Goal: Information Seeking & Learning: Learn about a topic

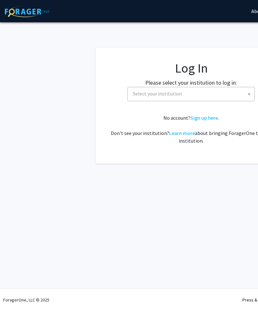
select select
click at [226, 91] on span "Select your institution" at bounding box center [192, 93] width 124 height 13
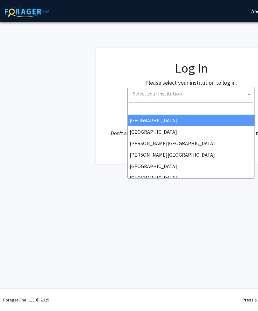
click at [201, 93] on span "Select your institution" at bounding box center [192, 93] width 124 height 13
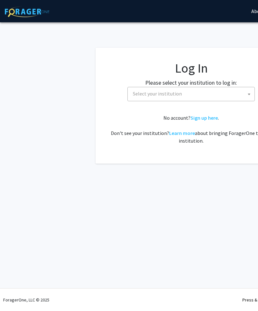
click at [203, 94] on span "Select your institution" at bounding box center [192, 93] width 124 height 13
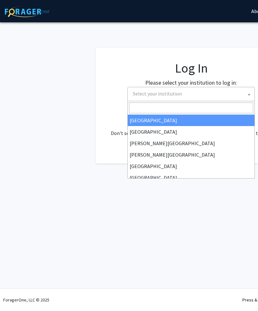
click at [190, 105] on input "Search" at bounding box center [191, 107] width 124 height 11
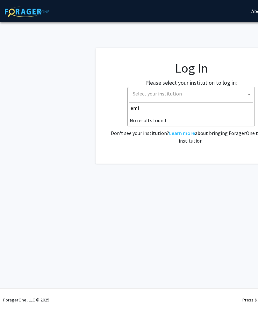
type input "em"
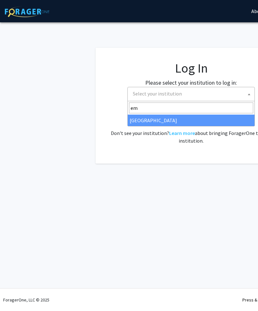
select select "12"
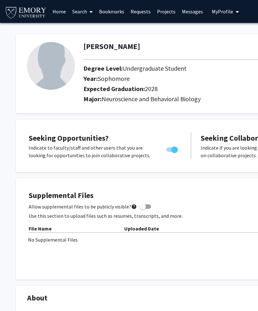
click at [85, 7] on link "Search" at bounding box center [82, 11] width 27 height 22
click at [85, 25] on span "Faculty/Staff" at bounding box center [92, 29] width 47 height 13
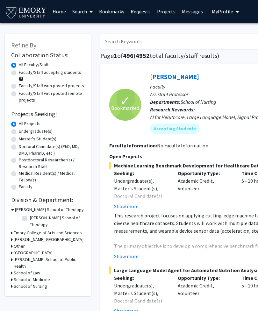
click at [19, 72] on label "Faculty/Staff accepting students" at bounding box center [50, 72] width 62 height 7
click at [19, 72] on input "Faculty/Staff accepting students" at bounding box center [21, 71] width 4 height 4
radio input "true"
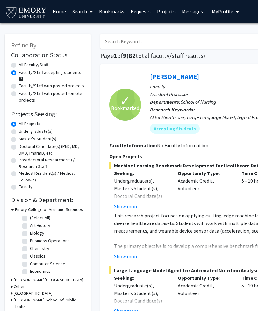
click at [17, 129] on div "Undergraduate(s)" at bounding box center [47, 132] width 73 height 8
click at [19, 125] on label "All Projects" at bounding box center [30, 123] width 22 height 7
click at [19, 124] on input "All Projects" at bounding box center [21, 122] width 4 height 4
click at [19, 125] on label "All Projects" at bounding box center [30, 123] width 22 height 7
click at [19, 124] on input "All Projects" at bounding box center [21, 122] width 4 height 4
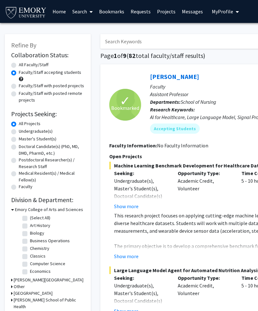
click at [19, 125] on label "All Projects" at bounding box center [30, 123] width 22 height 7
click at [19, 124] on input "All Projects" at bounding box center [21, 122] width 4 height 4
click at [26, 128] on label "Undergraduate(s)" at bounding box center [36, 131] width 34 height 7
click at [23, 128] on input "Undergraduate(s)" at bounding box center [21, 130] width 4 height 4
radio input "true"
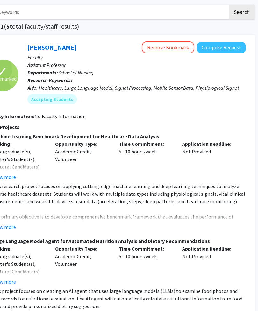
scroll to position [29, 122]
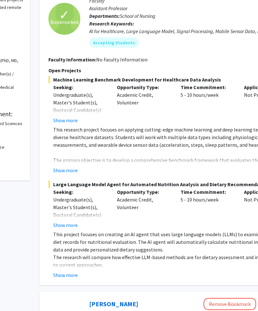
click at [64, 168] on button "Show more" at bounding box center [65, 171] width 24 height 8
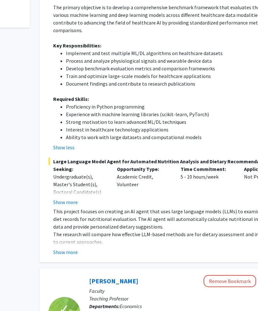
click at [58, 198] on button "Show more" at bounding box center [65, 202] width 24 height 8
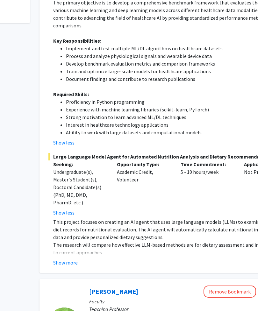
scroll to position [244, 60]
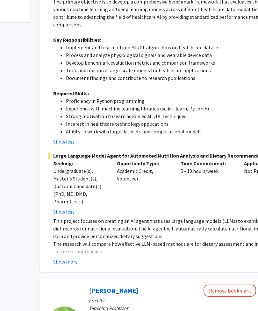
click at [62, 246] on p "The research will compare how effective LLM-based methods are for dietary asses…" at bounding box center [180, 247] width 254 height 15
click at [64, 258] on button "Show more" at bounding box center [65, 262] width 24 height 8
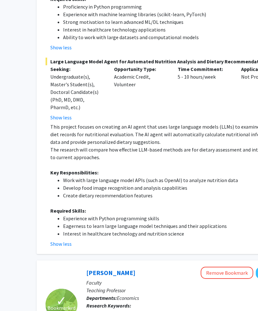
scroll to position [338, 64]
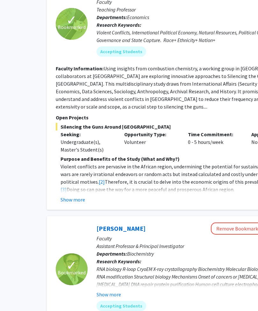
click at [73, 196] on button "Show more" at bounding box center [72, 200] width 24 height 8
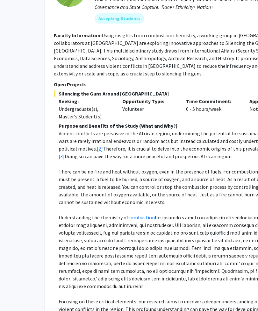
scroll to position [649, 55]
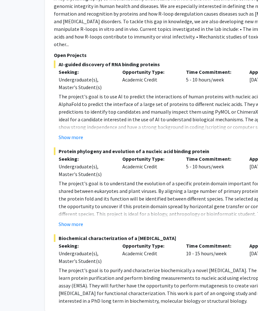
click at [70, 220] on button "Show more" at bounding box center [71, 224] width 24 height 8
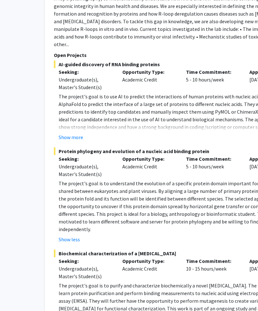
scroll to position [1179, 55]
click at [60, 95] on p "The project's goal is to use AI to predict the interactions of human proteins w…" at bounding box center [186, 119] width 254 height 53
click at [63, 95] on p "The project's goal is to use AI to predict the interactions of human proteins w…" at bounding box center [186, 119] width 254 height 53
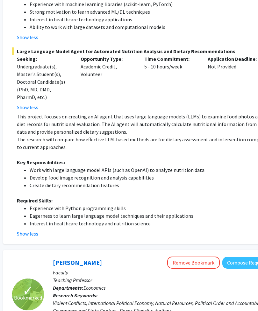
scroll to position [348, 124]
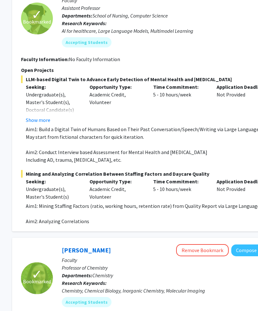
click at [31, 116] on button "Show more" at bounding box center [38, 120] width 24 height 8
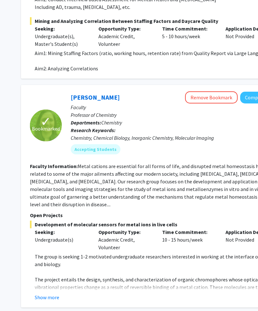
scroll to position [1701, 64]
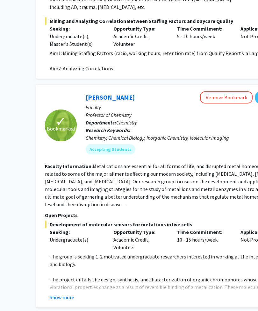
click at [50, 293] on button "Show more" at bounding box center [62, 297] width 24 height 8
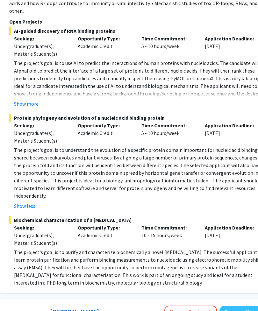
scroll to position [1197, 100]
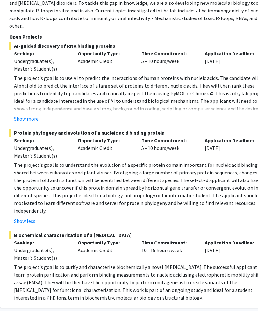
click at [22, 115] on button "Show more" at bounding box center [26, 119] width 24 height 8
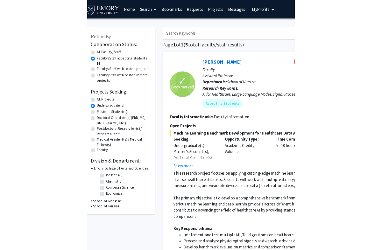
scroll to position [0, 0]
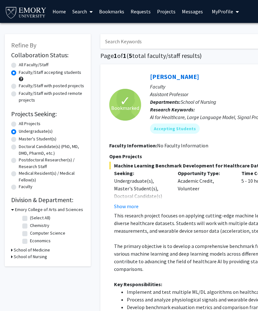
click at [19, 123] on label "All Projects" at bounding box center [30, 123] width 22 height 7
click at [19, 123] on input "All Projects" at bounding box center [21, 122] width 4 height 4
radio input "true"
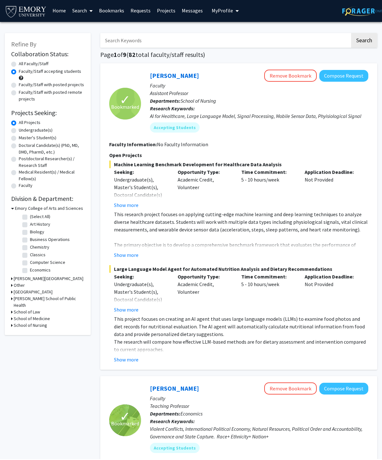
click at [257, 73] on button "Remove Bookmark" at bounding box center [290, 77] width 52 height 12
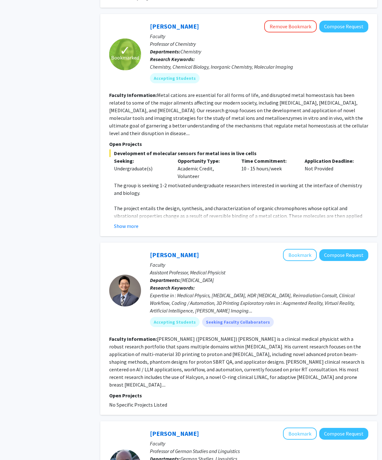
scroll to position [1302, 0]
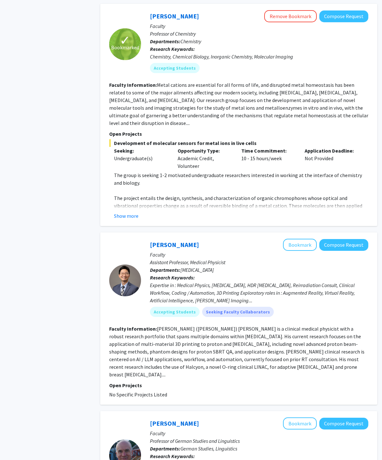
click at [246, 310] on fg-read-more "Dr[PERSON_NAME]Pa[PERSON_NAME]Yo[PERSON_NAME]s a clinical medical physicist wit…" at bounding box center [236, 352] width 255 height 52
click at [257, 281] on div "Expertise in : Medical Physics, [MEDICAL_DATA], HDR [MEDICAL_DATA], Reirradiati…" at bounding box center [259, 292] width 218 height 23
click at [218, 281] on div "Expertise in : Medical Physics, [MEDICAL_DATA], HDR [MEDICAL_DATA], Reirradiati…" at bounding box center [259, 292] width 218 height 23
click at [226, 281] on div "Expertise in : Medical Physics, [MEDICAL_DATA], HDR [MEDICAL_DATA], Reirradiati…" at bounding box center [259, 292] width 218 height 23
click at [257, 239] on button "Compose Request" at bounding box center [343, 245] width 49 height 12
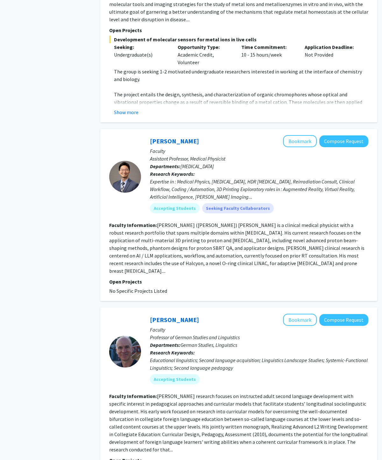
scroll to position [1408, 0]
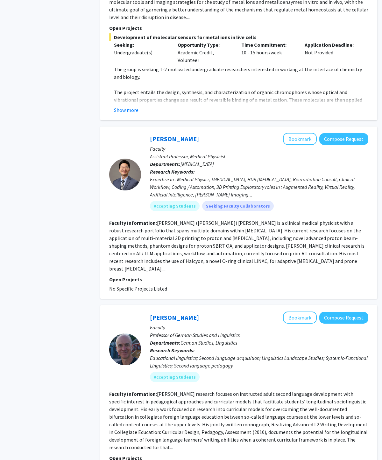
click at [257, 310] on div "Educational linguistics; Second language acquisition; Linguistics Landscape Stu…" at bounding box center [259, 361] width 218 height 15
click at [122, 310] on section "Faculty Information: Hiram Maxim's research focuses on instructed adult second …" at bounding box center [238, 420] width 259 height 61
click at [120, 310] on fg-read-more "[PERSON_NAME]research focuses on instructed adult second language development w…" at bounding box center [238, 421] width 258 height 60
click at [132, 310] on fg-read-more "[PERSON_NAME]research focuses on instructed adult second language development w…" at bounding box center [238, 421] width 258 height 60
click at [135, 310] on fg-read-more "[PERSON_NAME]research focuses on instructed adult second language development w…" at bounding box center [238, 421] width 258 height 60
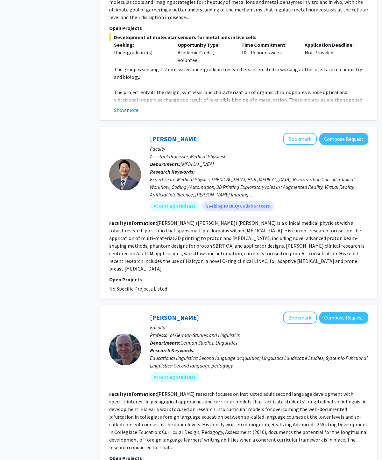
click at [129, 310] on div at bounding box center [125, 350] width 32 height 32
click at [159, 310] on link "[PERSON_NAME]" at bounding box center [174, 318] width 49 height 8
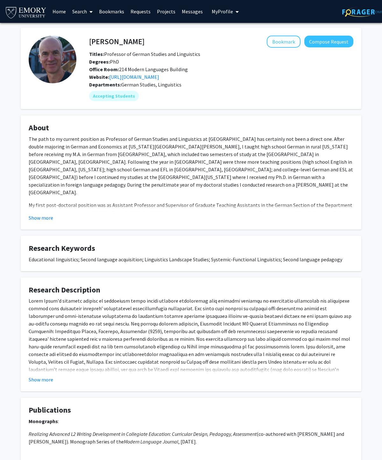
click at [33, 214] on button "Show more" at bounding box center [41, 218] width 24 height 8
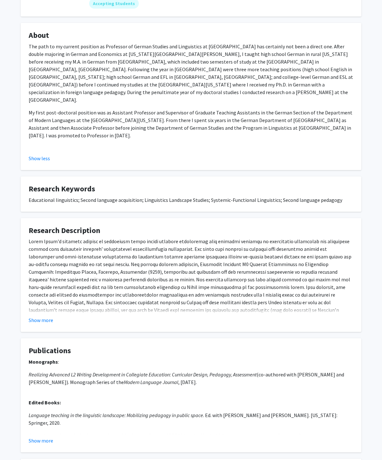
click at [38, 310] on button "Show more" at bounding box center [41, 320] width 24 height 8
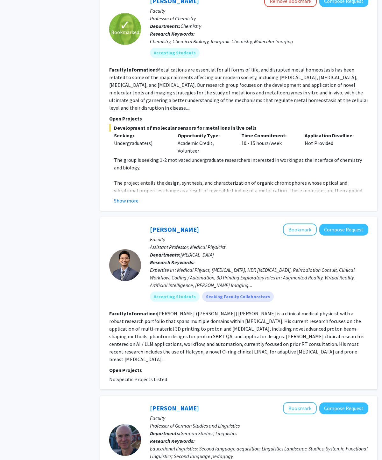
scroll to position [1326, 0]
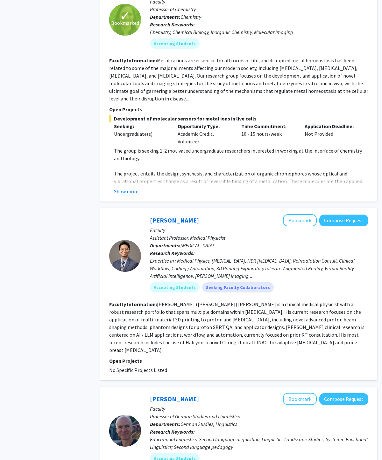
click at [162, 216] on link "[PERSON_NAME]" at bounding box center [174, 220] width 49 height 8
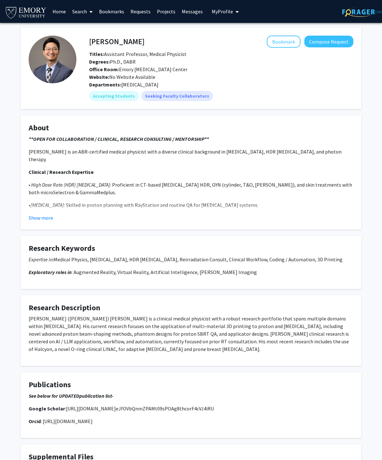
click at [34, 218] on button "Show more" at bounding box center [41, 218] width 24 height 8
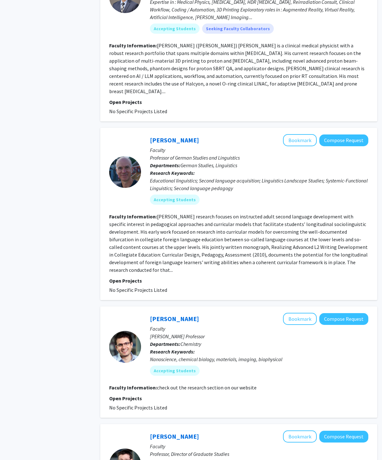
scroll to position [1597, 0]
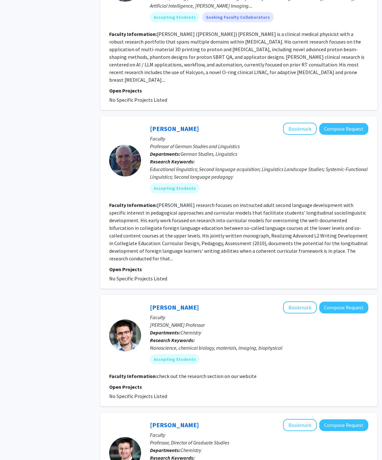
click at [187, 303] on link "[PERSON_NAME]" at bounding box center [174, 307] width 49 height 8
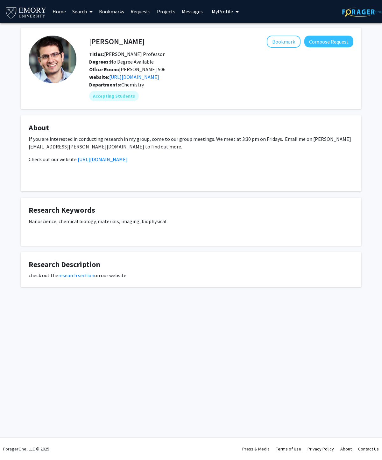
click at [95, 147] on p "If you are interested in conducting research in my group, come to our group mee…" at bounding box center [191, 142] width 324 height 15
click at [102, 158] on link "https://www.salaitalab.com/" at bounding box center [103, 159] width 50 height 6
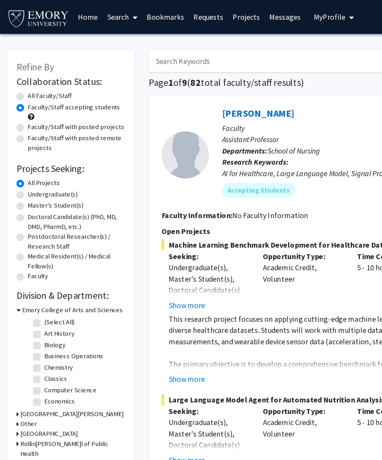
scroll to position [16, 0]
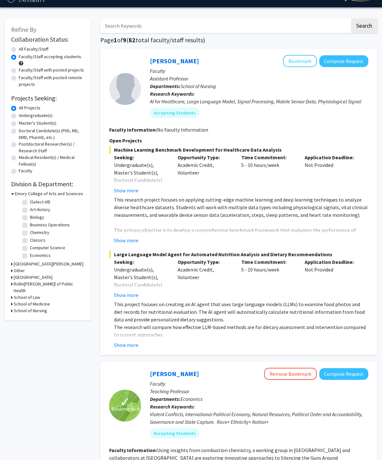
click at [19, 117] on label "Undergraduate(s)" at bounding box center [36, 115] width 34 height 7
click at [19, 116] on input "Undergraduate(s)" at bounding box center [21, 114] width 4 height 4
radio input "true"
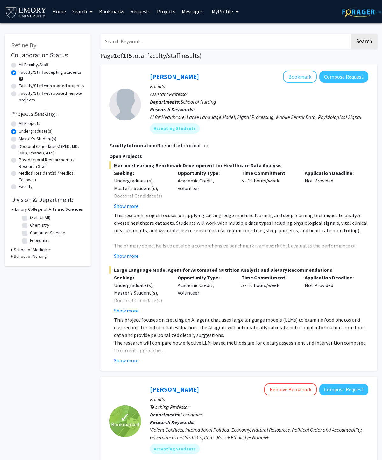
click at [24, 121] on label "All Projects" at bounding box center [30, 123] width 22 height 7
click at [23, 121] on input "All Projects" at bounding box center [21, 122] width 4 height 4
radio input "true"
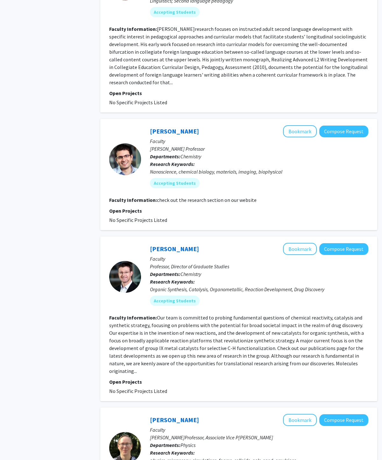
scroll to position [1837, 0]
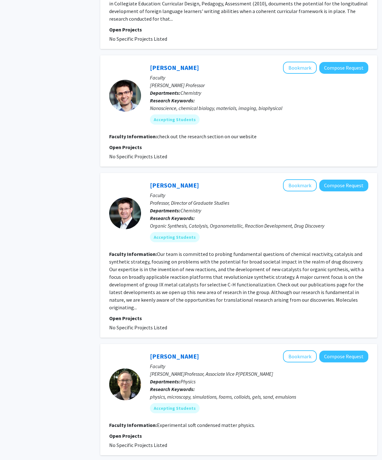
click at [166, 181] on link "[PERSON_NAME]" at bounding box center [174, 185] width 49 height 8
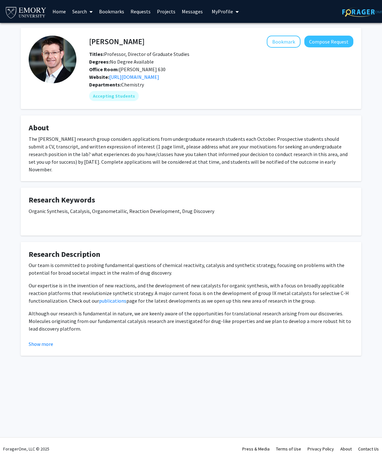
click at [26, 310] on fg-card "Research Description Our team is committed to probing fundamental questions of …" at bounding box center [191, 299] width 340 height 114
click at [35, 310] on button "Show more" at bounding box center [41, 344] width 24 height 8
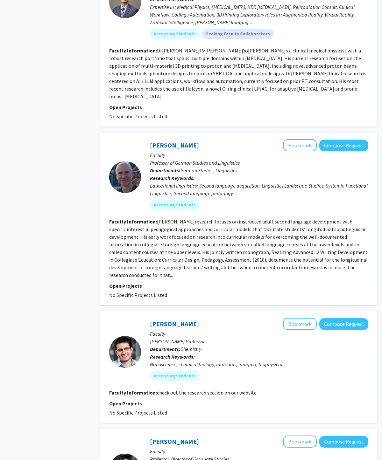
scroll to position [1582, 0]
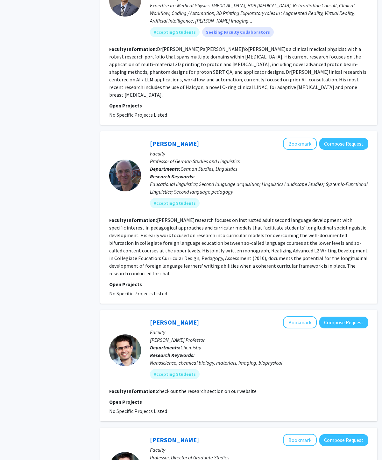
click at [257, 310] on button "Bookmark" at bounding box center [300, 322] width 34 height 12
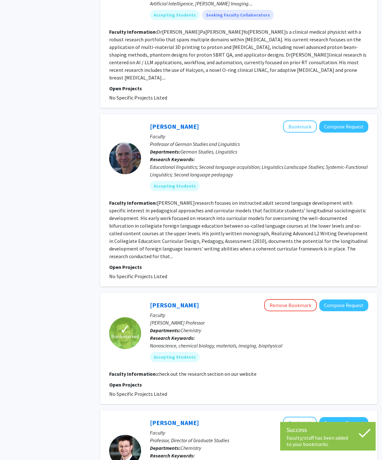
scroll to position [1598, 0]
click at [257, 310] on button "Bookmark" at bounding box center [300, 423] width 34 height 12
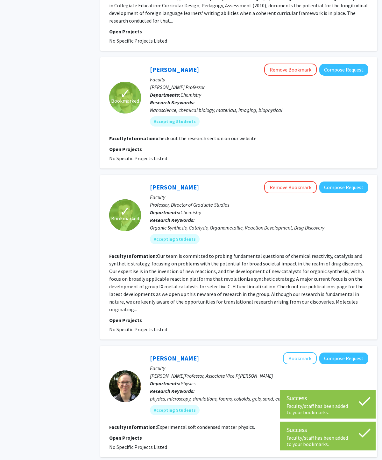
scroll to position [1834, 0]
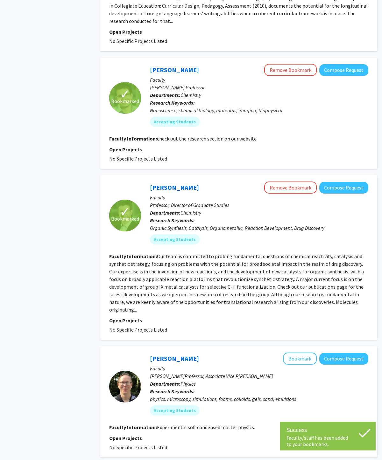
click at [160, 310] on link "[PERSON_NAME]" at bounding box center [174, 359] width 49 height 8
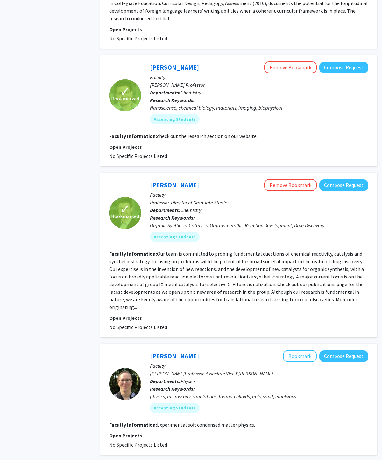
scroll to position [1837, 0]
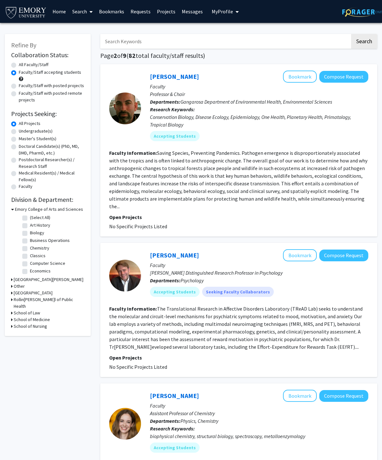
click at [170, 80] on link "[PERSON_NAME]" at bounding box center [174, 76] width 49 height 8
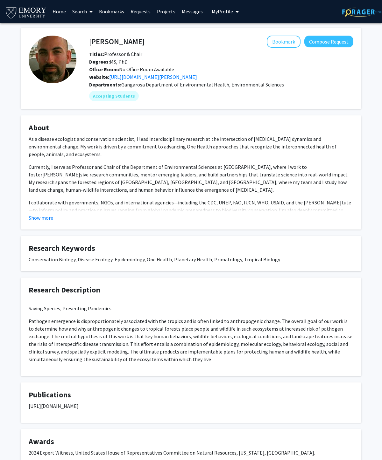
click at [24, 223] on fg-card "About As a disease ecologist and conservation scientist, I lead interdisciplina…" at bounding box center [191, 172] width 340 height 114
click at [36, 216] on button "Show more" at bounding box center [41, 218] width 24 height 8
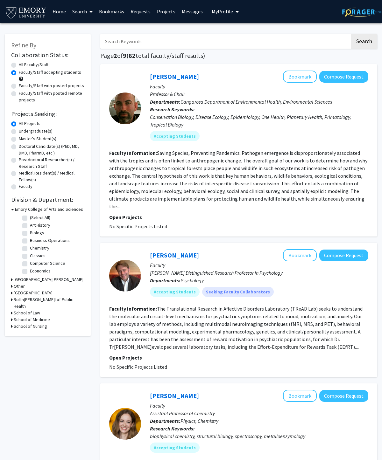
click at [168, 252] on link "[PERSON_NAME]" at bounding box center [174, 255] width 49 height 8
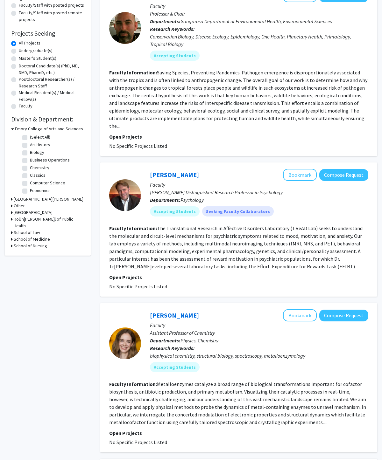
scroll to position [100, 0]
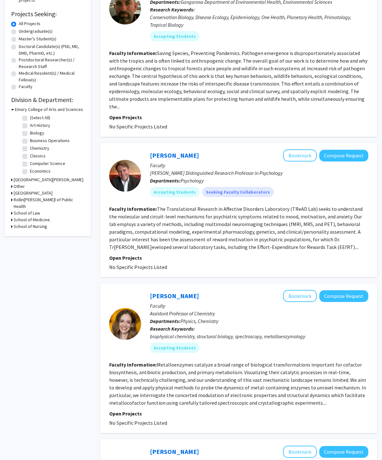
click at [172, 302] on p "Faculty" at bounding box center [259, 306] width 218 height 8
click at [168, 292] on link "[PERSON_NAME]" at bounding box center [174, 296] width 49 height 8
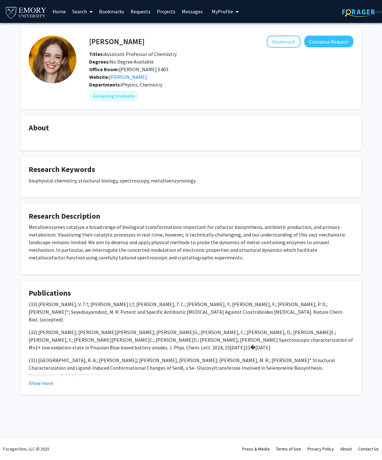
click at [32, 310] on button "Show more" at bounding box center [41, 383] width 24 height 8
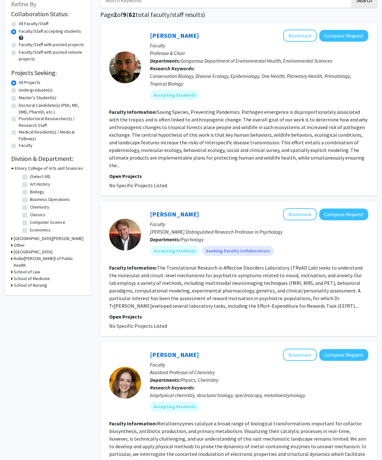
scroll to position [44, 0]
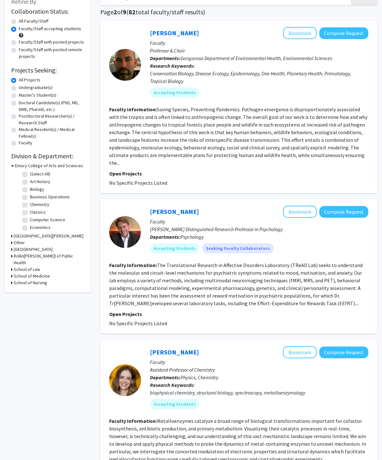
click at [164, 310] on div "[PERSON_NAME] Bookmark Compose Request Faculty Assistant Professor of Chemistry…" at bounding box center [238, 414] width 277 height 149
click at [166, 310] on link "[PERSON_NAME]" at bounding box center [174, 352] width 49 height 8
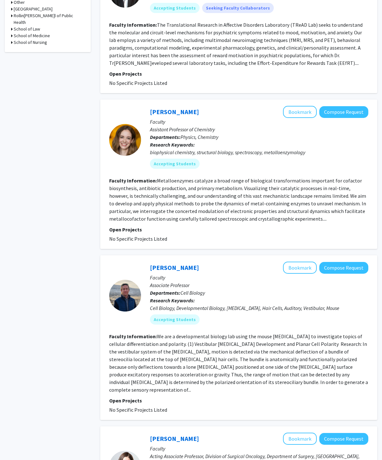
scroll to position [293, 0]
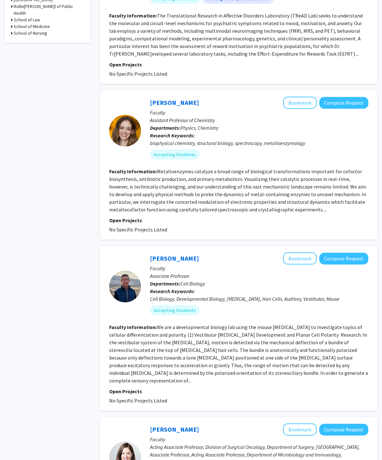
click at [189, 246] on div "[PERSON_NAME] Bookmark Compose Request Faculty Associate Professor Departments:…" at bounding box center [238, 328] width 277 height 165
click at [187, 254] on link "[PERSON_NAME]" at bounding box center [174, 258] width 49 height 8
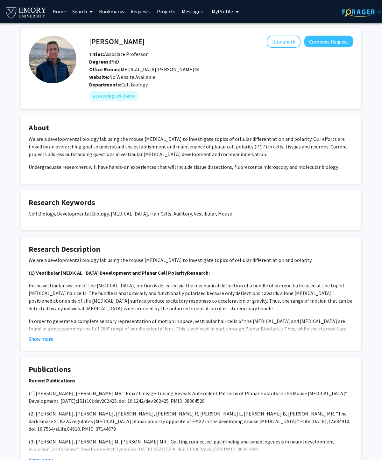
click at [29, 310] on button "Show more" at bounding box center [41, 339] width 24 height 8
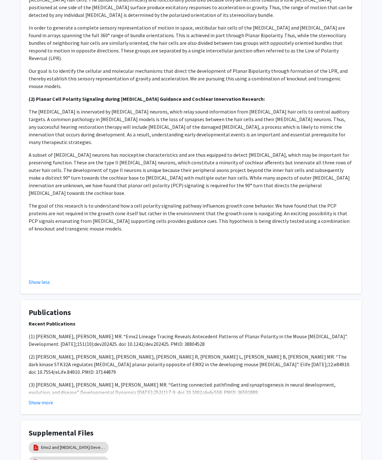
scroll to position [293, 0]
click at [53, 310] on link "Emx2 and [MEDICAL_DATA] Development" at bounding box center [73, 448] width 64 height 7
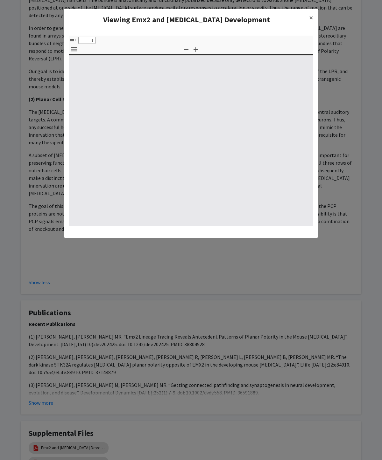
select select "custom"
type input "0"
select select "custom"
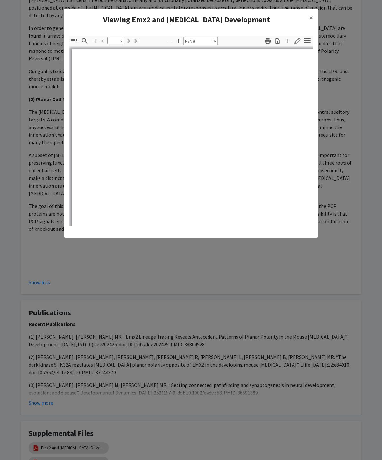
type input "1"
select select "auto"
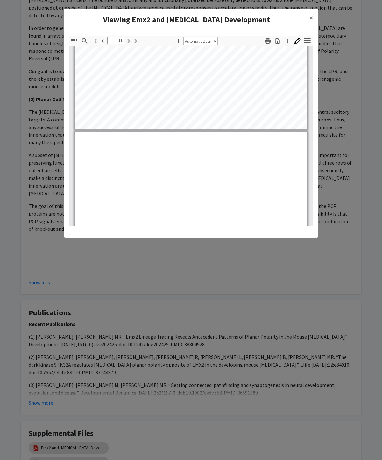
type input "12"
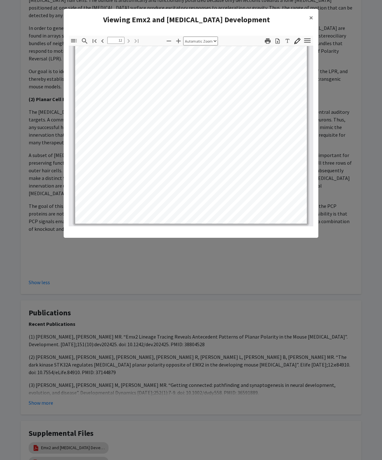
scroll to position [3459, 0]
click at [257, 21] on button "×" at bounding box center [311, 18] width 14 height 18
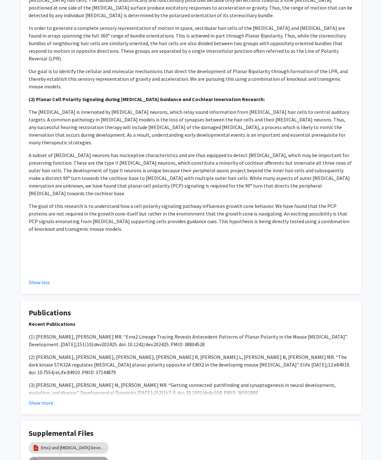
click at [55, 310] on link "STK32A and [MEDICAL_DATA] Development" at bounding box center [73, 462] width 64 height 7
select select "custom"
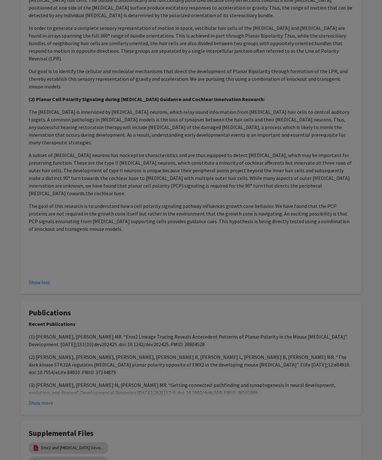
type input "0"
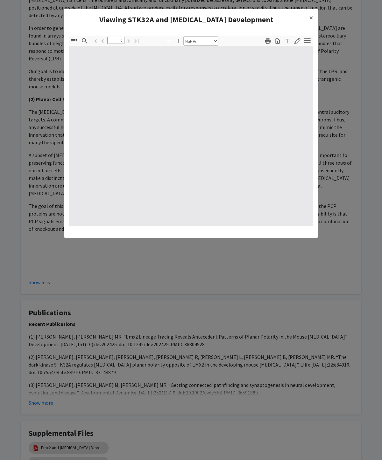
click at [257, 21] on button "×" at bounding box center [311, 18] width 14 height 18
select select "auto"
type input "1"
select select "auto"
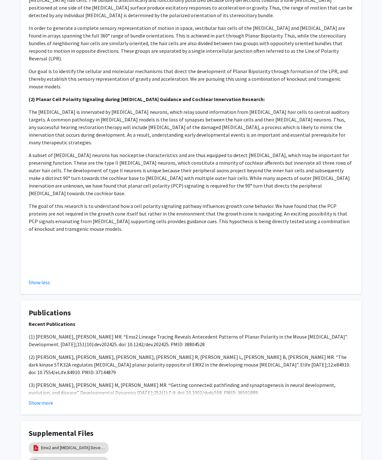
click at [257, 17] on p "In the vestibular system of the [MEDICAL_DATA], motion is detected via the mech…" at bounding box center [191, 4] width 324 height 31
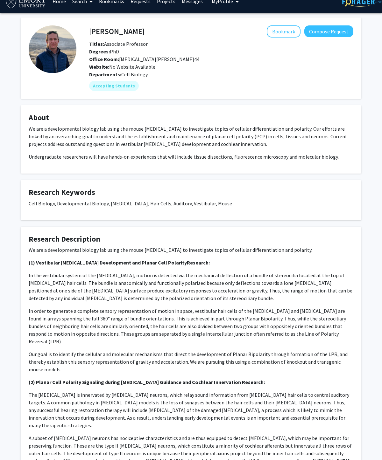
scroll to position [4, 0]
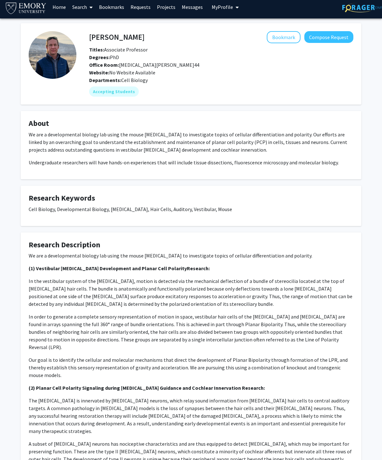
click at [257, 32] on button "Bookmark" at bounding box center [283, 37] width 34 height 12
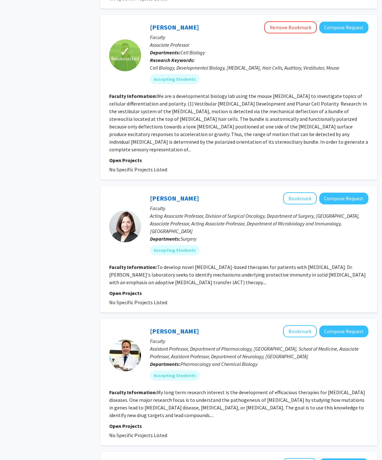
scroll to position [538, 0]
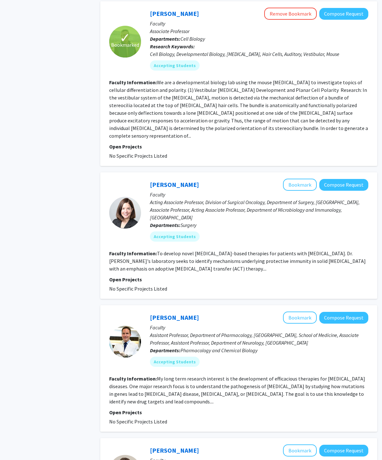
click at [188, 181] on link "[PERSON_NAME]" at bounding box center [174, 185] width 49 height 8
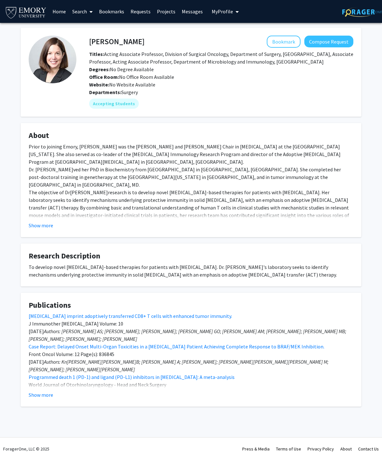
click at [32, 229] on button "Show more" at bounding box center [41, 226] width 24 height 8
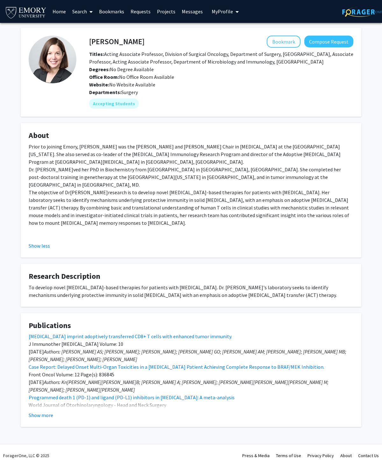
click at [257, 39] on button "Bookmark" at bounding box center [283, 42] width 34 height 12
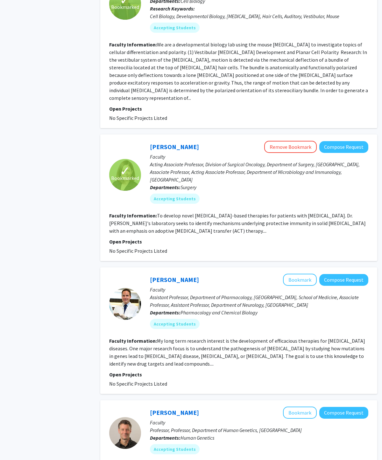
scroll to position [573, 0]
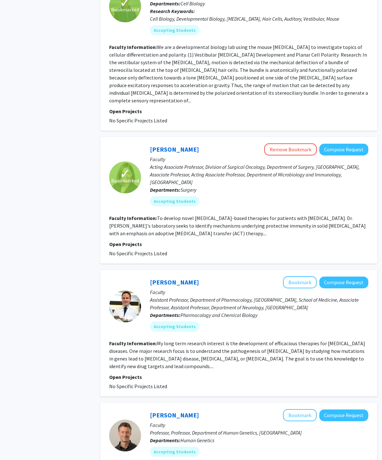
click at [162, 278] on link "[PERSON_NAME]" at bounding box center [174, 282] width 49 height 8
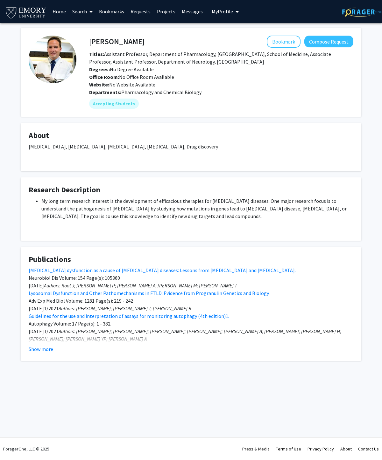
click at [257, 39] on button "Bookmark" at bounding box center [283, 42] width 34 height 12
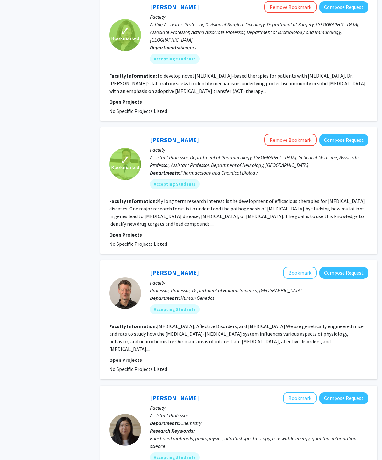
scroll to position [716, 0]
click at [155, 269] on link "[PERSON_NAME]" at bounding box center [174, 273] width 49 height 8
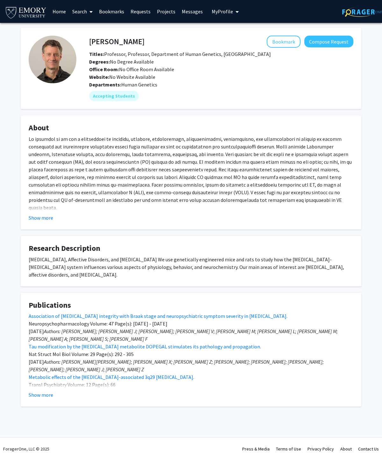
click at [257, 39] on button "Bookmark" at bounding box center [283, 42] width 34 height 12
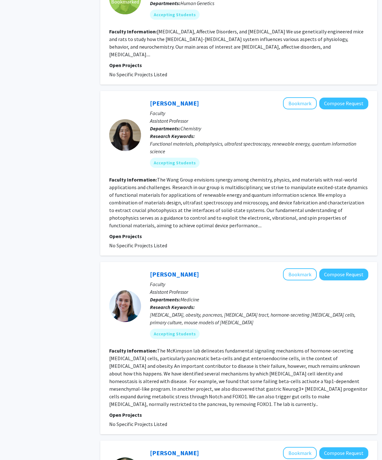
scroll to position [1010, 0]
click at [158, 100] on link "[PERSON_NAME]" at bounding box center [174, 104] width 49 height 8
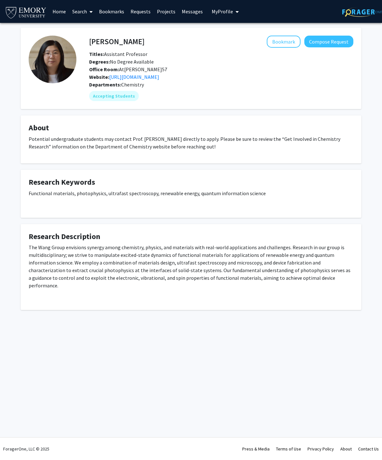
click at [257, 47] on button "Bookmark" at bounding box center [283, 42] width 34 height 12
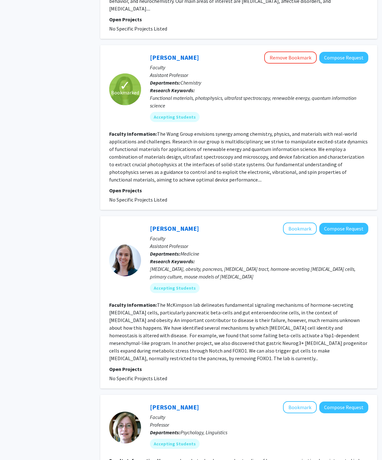
scroll to position [1146, 0]
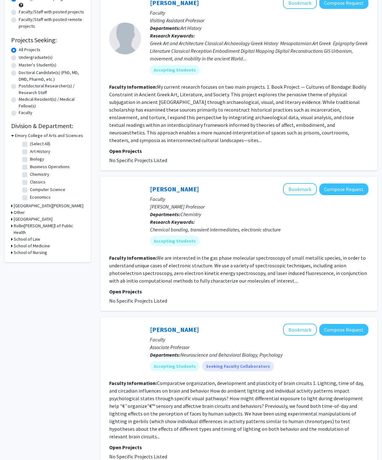
scroll to position [74, 0]
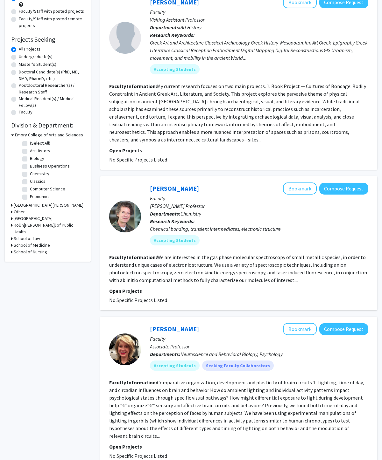
click at [193, 185] on link "[PERSON_NAME]" at bounding box center [174, 188] width 49 height 8
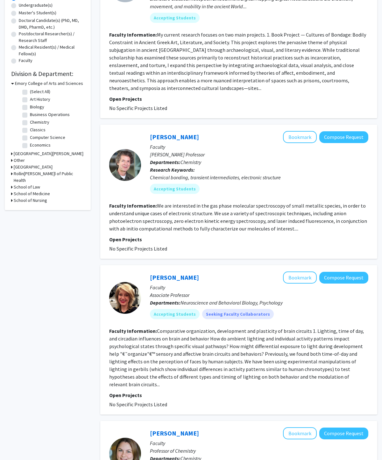
scroll to position [128, 0]
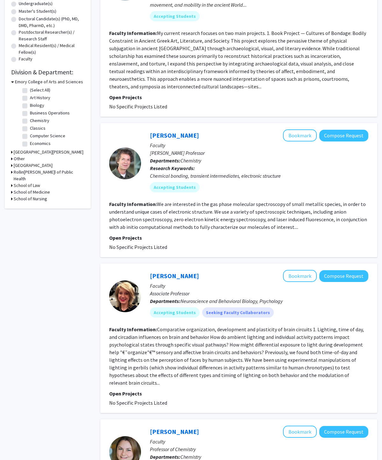
click at [184, 276] on link "[PERSON_NAME]" at bounding box center [174, 276] width 49 height 8
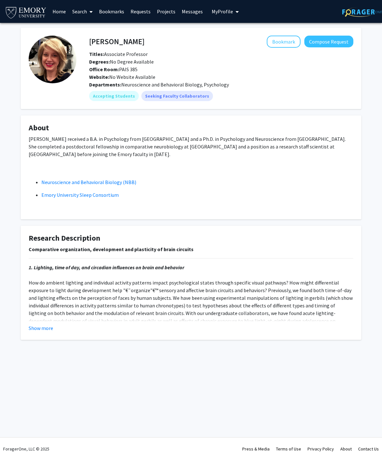
click at [33, 310] on p "1. Lighting, time of day, and circadian influences on brain and behavior" at bounding box center [191, 298] width 324 height 69
click at [37, 310] on button "Show more" at bounding box center [41, 328] width 24 height 8
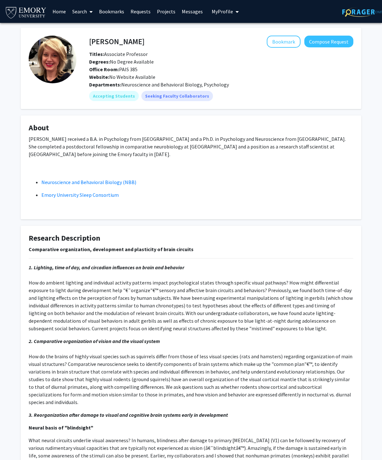
click at [257, 44] on button "Bookmark" at bounding box center [283, 42] width 34 height 12
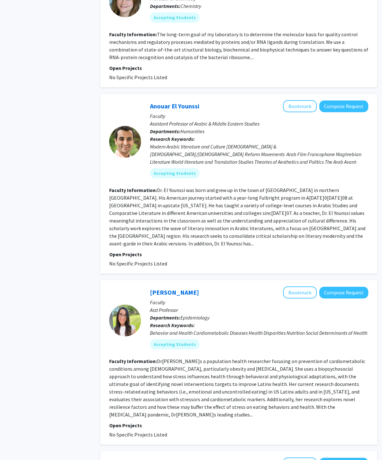
scroll to position [580, 0]
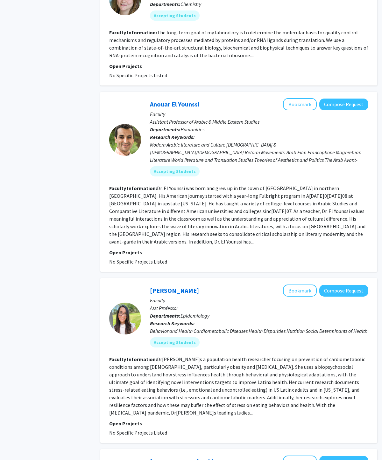
click at [257, 285] on button "Bookmark" at bounding box center [300, 291] width 34 height 12
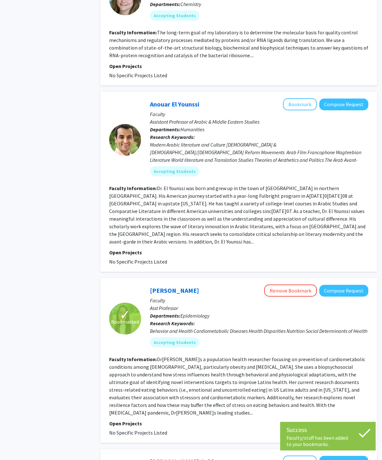
click at [186, 286] on link "[PERSON_NAME]" at bounding box center [174, 290] width 49 height 8
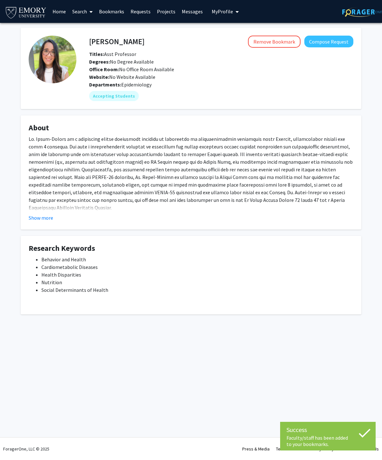
click at [46, 214] on button "Show more" at bounding box center [41, 218] width 24 height 8
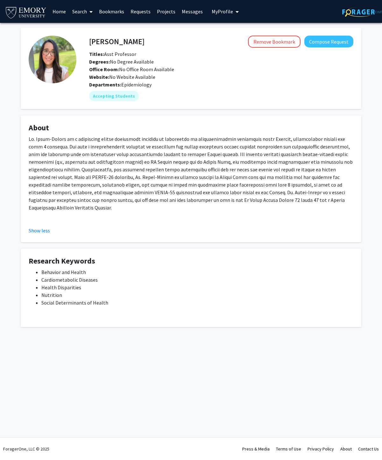
click at [40, 213] on div at bounding box center [191, 179] width 324 height 89
click at [41, 227] on button "Show less" at bounding box center [39, 231] width 21 height 8
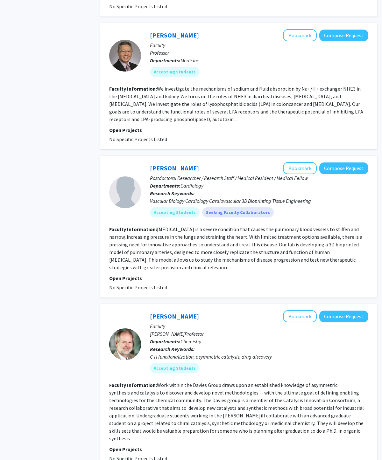
scroll to position [1204, 0]
click at [169, 310] on link "[PERSON_NAME]" at bounding box center [174, 316] width 49 height 8
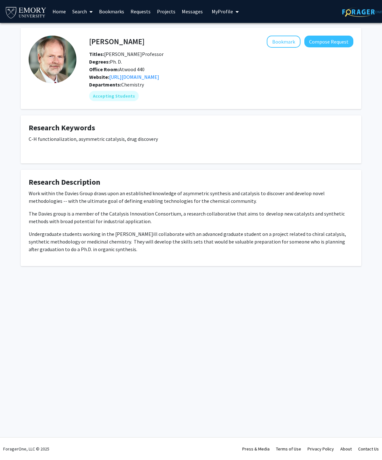
click at [257, 41] on div "Bookmark Compose Request" at bounding box center [248, 42] width 209 height 12
click at [257, 42] on button "Bookmark" at bounding box center [283, 42] width 34 height 12
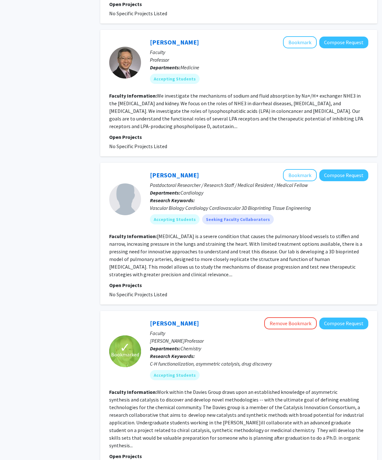
scroll to position [1196, 0]
click at [166, 171] on link "[PERSON_NAME]" at bounding box center [174, 175] width 49 height 8
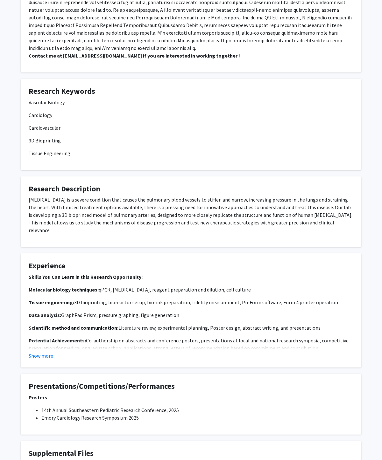
scroll to position [155, 0]
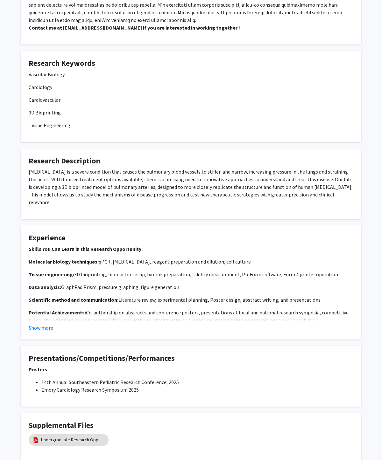
click at [47, 310] on button "Show more" at bounding box center [41, 328] width 24 height 8
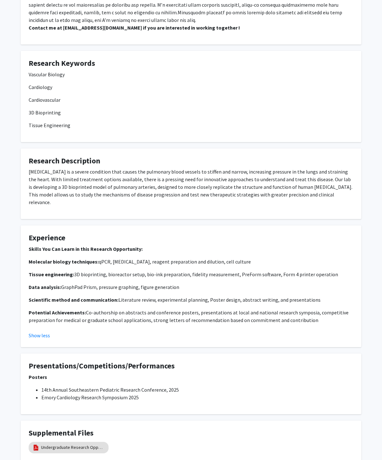
click at [32, 310] on div "Skills You Can Learn in this Research Opportunity: Molecular biology techniques…" at bounding box center [191, 287] width 324 height 84
click at [39, 310] on button "Show less" at bounding box center [39, 336] width 21 height 8
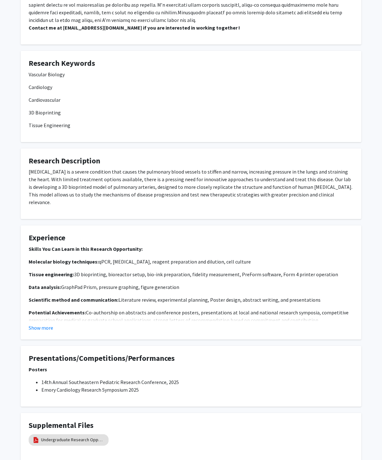
click at [45, 310] on button "Show more" at bounding box center [41, 328] width 24 height 8
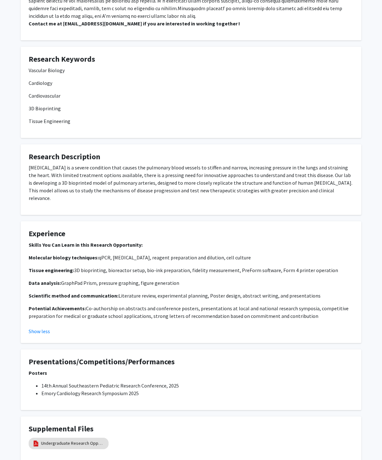
scroll to position [159, 0]
click at [60, 310] on link "Undergraduate Research Opportunity" at bounding box center [73, 443] width 64 height 7
select select "custom"
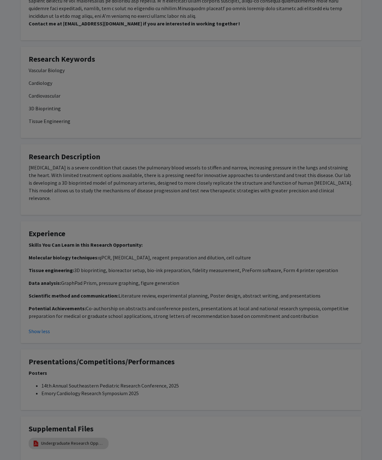
type input "0"
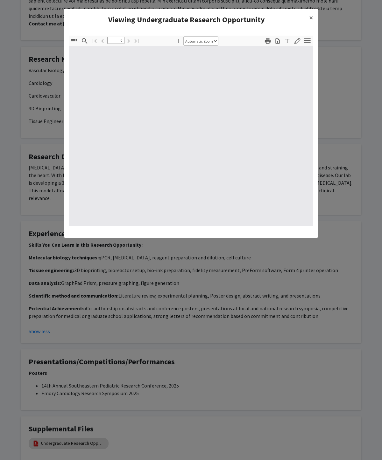
select select "custom"
type input "1"
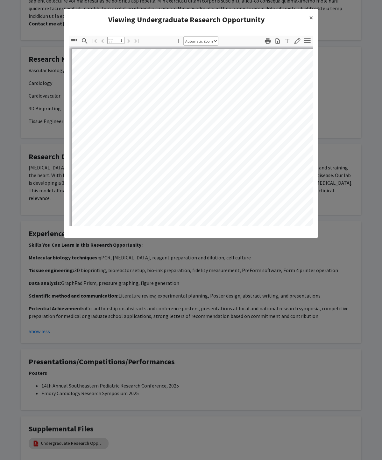
select select "auto"
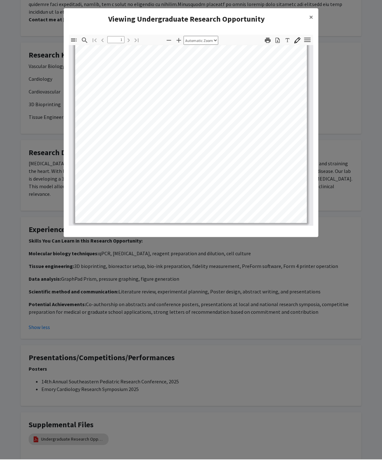
scroll to position [162, 0]
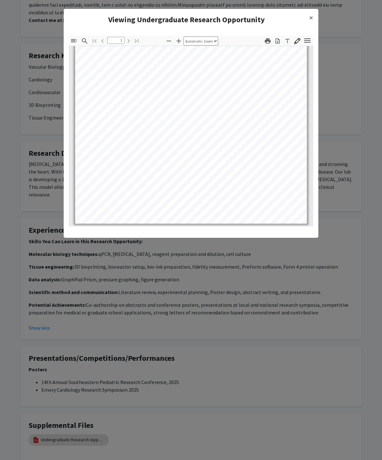
click at [257, 20] on span "×" at bounding box center [311, 18] width 4 height 10
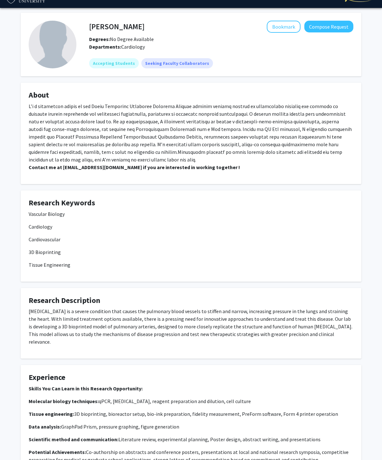
scroll to position [0, 0]
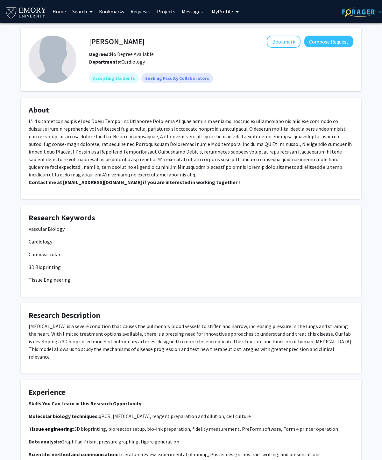
click at [257, 38] on button "Bookmark" at bounding box center [283, 42] width 34 height 12
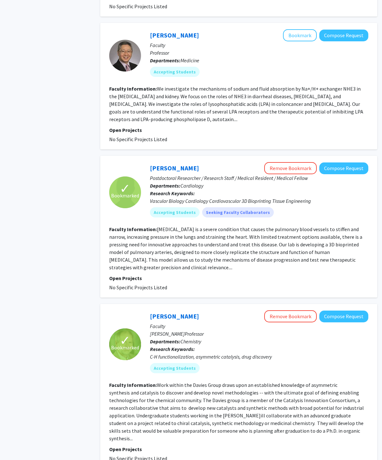
scroll to position [1209, 0]
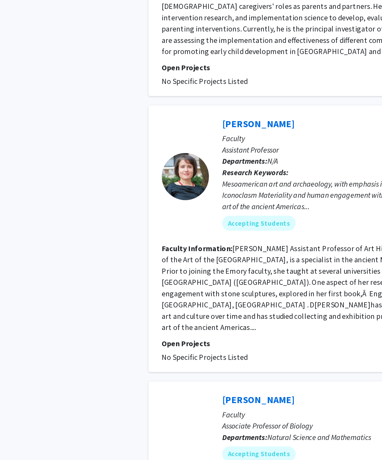
scroll to position [1253, 0]
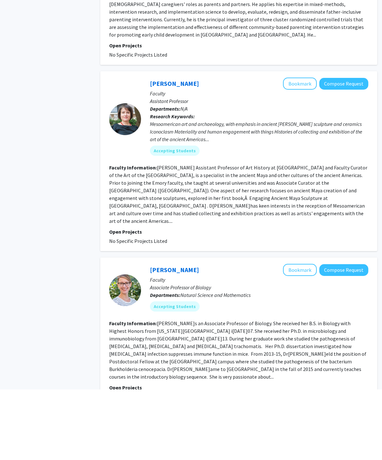
click at [170, 310] on link "[PERSON_NAME]" at bounding box center [174, 340] width 49 height 8
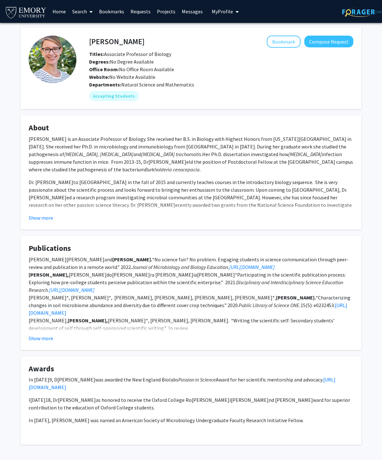
click at [41, 220] on button "Show more" at bounding box center [41, 218] width 24 height 8
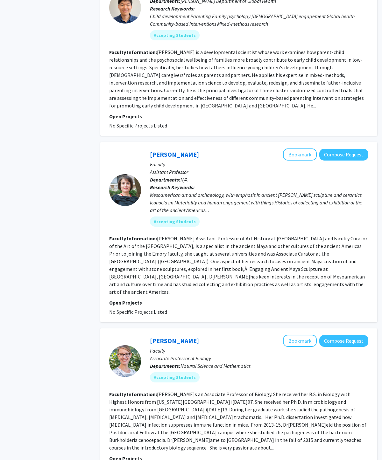
scroll to position [1252, 0]
click at [158, 150] on link "[PERSON_NAME]" at bounding box center [174, 154] width 49 height 8
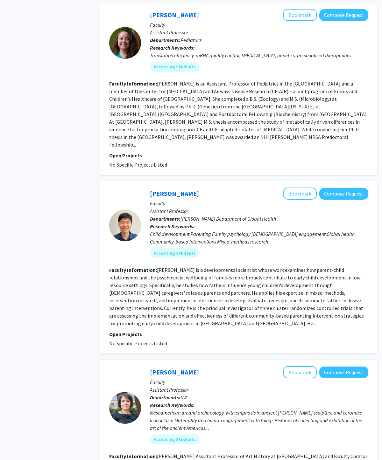
scroll to position [1032, 0]
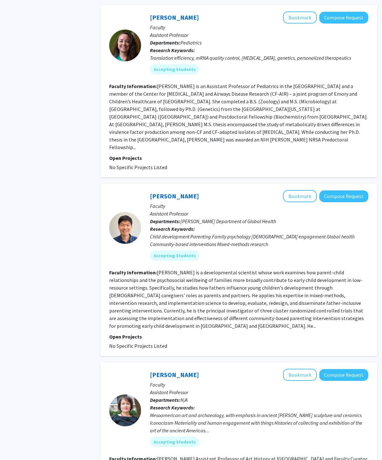
click at [185, 192] on link "[PERSON_NAME]" at bounding box center [174, 196] width 49 height 8
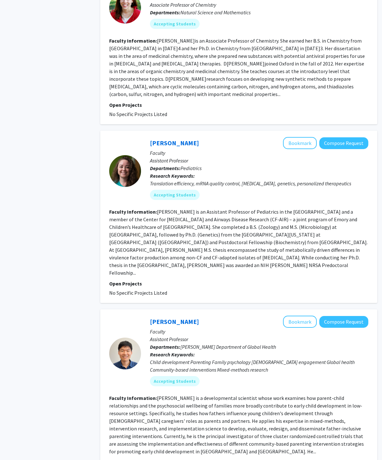
scroll to position [884, 0]
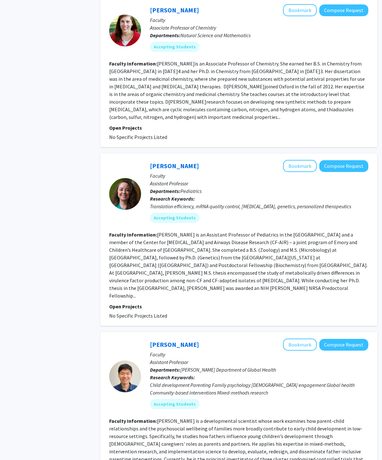
click at [165, 162] on link "[PERSON_NAME]" at bounding box center [174, 166] width 49 height 8
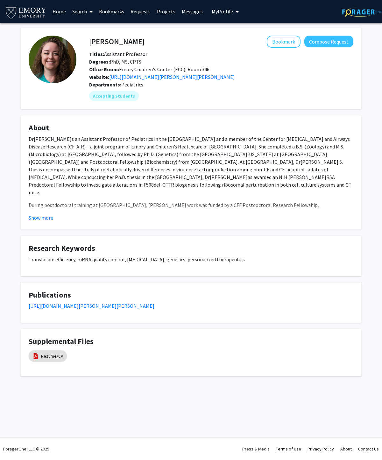
click at [37, 210] on p "During postdoctoral training at [GEOGRAPHIC_DATA], [PERSON_NAME] work was funde…" at bounding box center [191, 227] width 324 height 53
click at [52, 218] on button "Show more" at bounding box center [41, 218] width 24 height 8
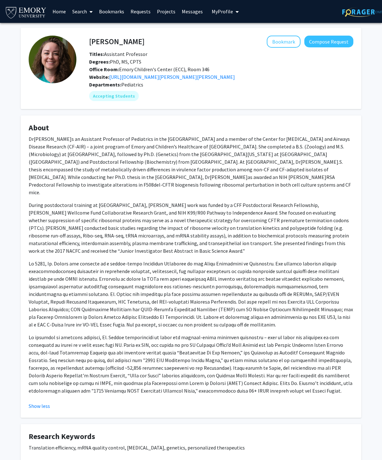
click at [257, 43] on button "Bookmark" at bounding box center [283, 42] width 34 height 12
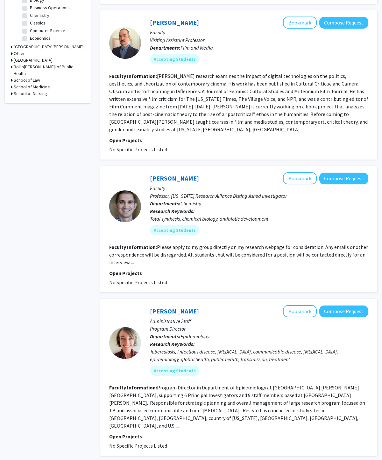
scroll to position [233, 0]
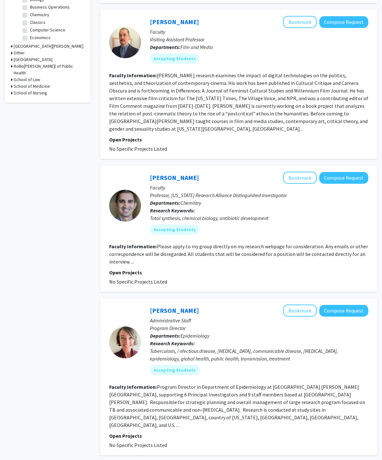
click at [157, 165] on div "[PERSON_NAME] Bookmark Compose Request Faculty Professor, [US_STATE] Research A…" at bounding box center [238, 228] width 277 height 127
click at [161, 174] on link "[PERSON_NAME]" at bounding box center [174, 178] width 49 height 8
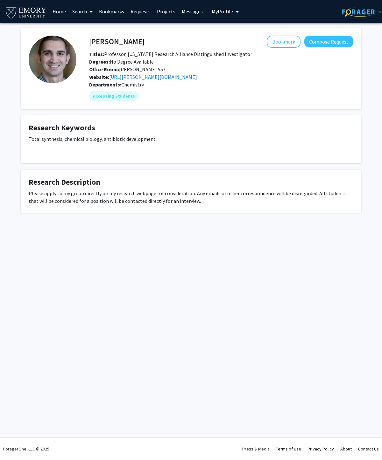
click at [135, 77] on link "[URL][PERSON_NAME][DOMAIN_NAME]" at bounding box center [153, 77] width 88 height 6
click at [257, 45] on button "Bookmark" at bounding box center [283, 42] width 34 height 12
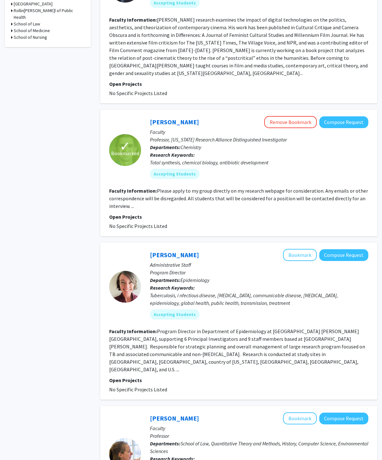
scroll to position [290, 0]
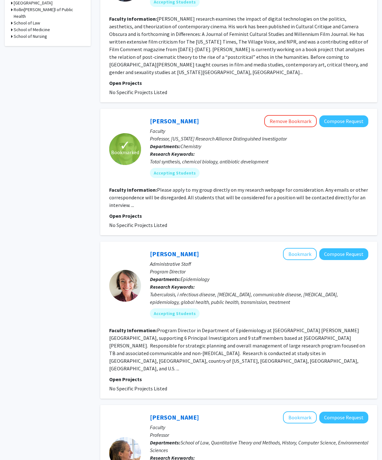
click at [257, 248] on button "Bookmark" at bounding box center [300, 254] width 34 height 12
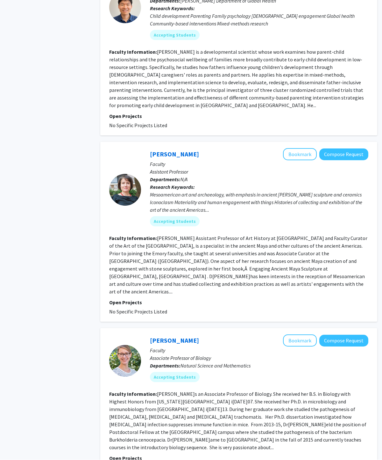
scroll to position [1252, 0]
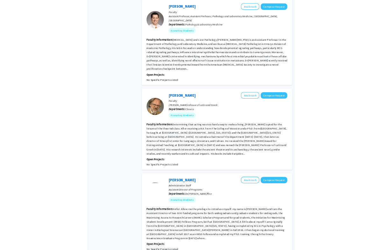
scroll to position [1051, 0]
